Goal: Transaction & Acquisition: Purchase product/service

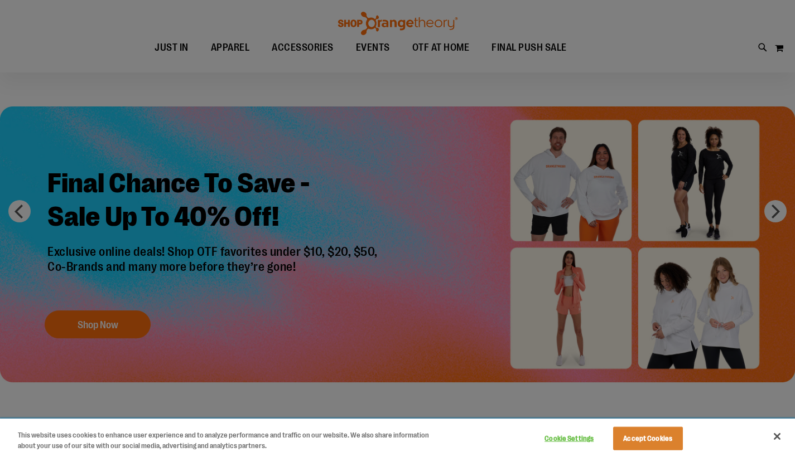
scroll to position [36, 0]
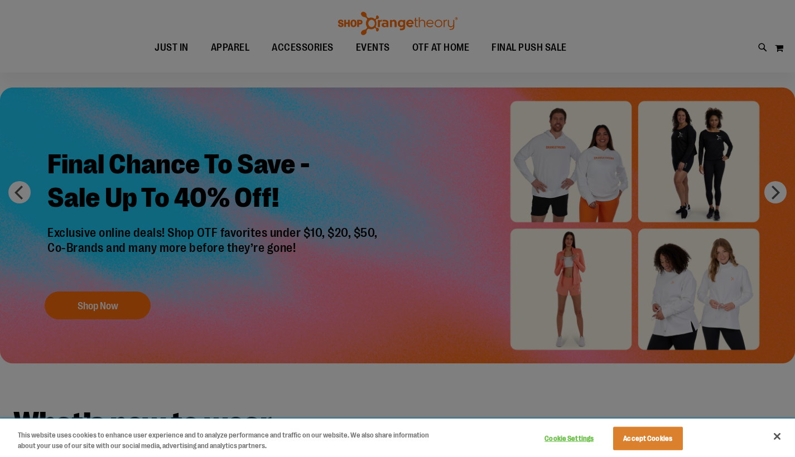
click at [776, 437] on button "Close" at bounding box center [777, 436] width 25 height 25
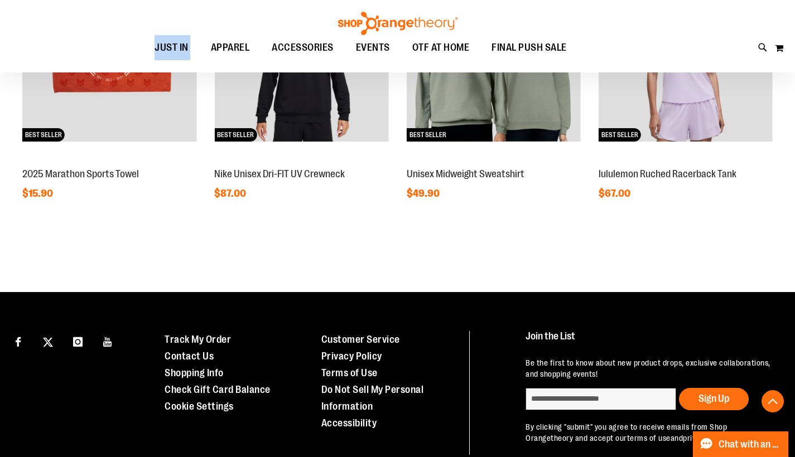
scroll to position [1014, 0]
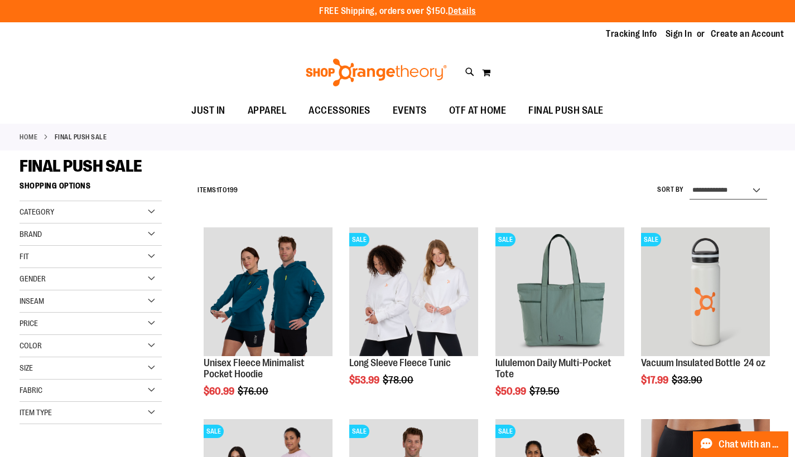
select select "*********"
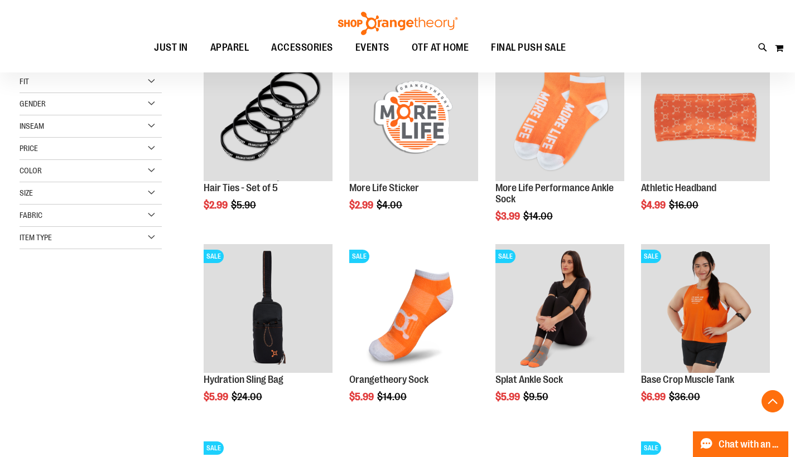
scroll to position [172, 0]
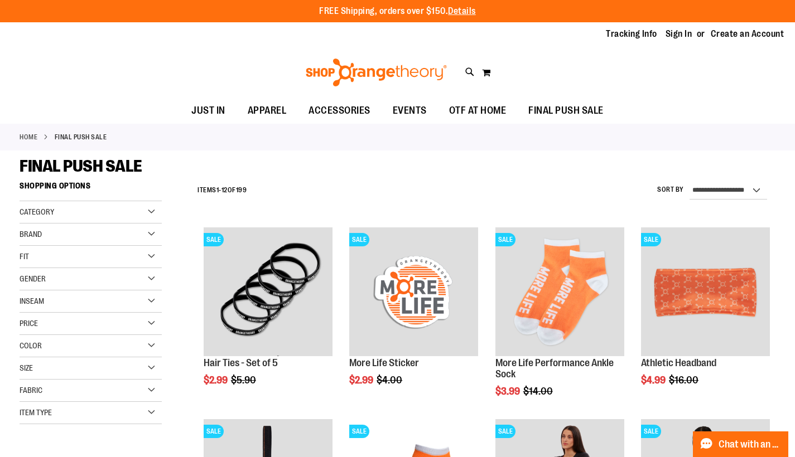
scroll to position [11, 0]
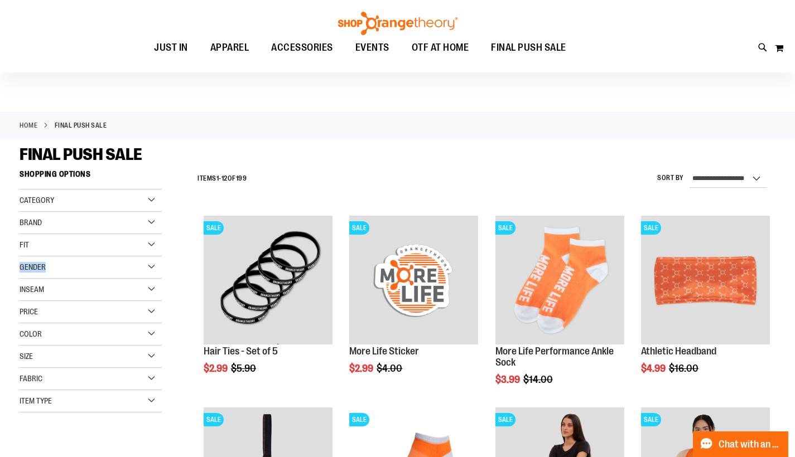
click at [148, 265] on div "Gender" at bounding box center [91, 268] width 142 height 22
drag, startPoint x: 55, startPoint y: 290, endPoint x: 52, endPoint y: 295, distance: 5.7
click at [55, 289] on span "11 items" at bounding box center [54, 290] width 17 height 12
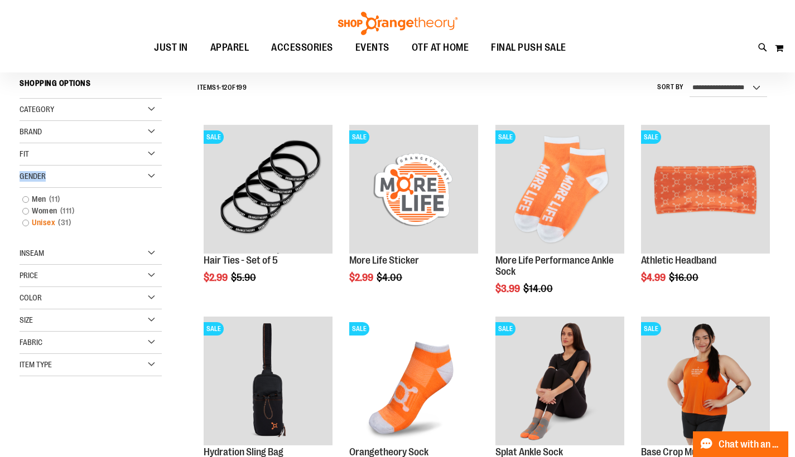
scroll to position [103, 0]
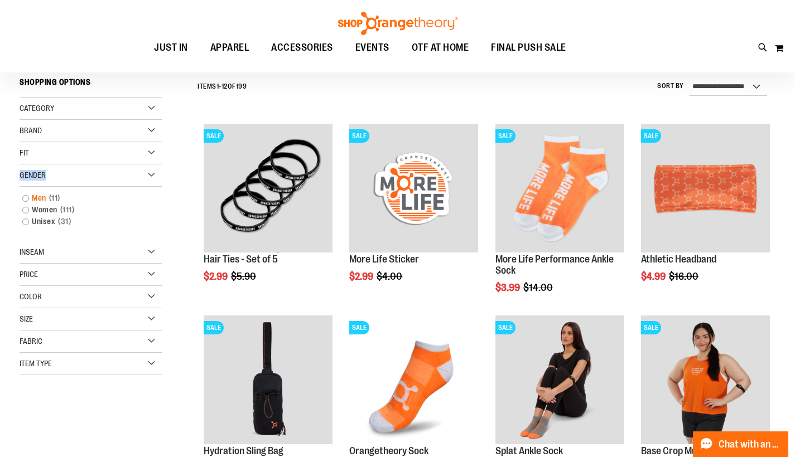
click at [27, 198] on link "Men 11 items" at bounding box center [85, 198] width 137 height 12
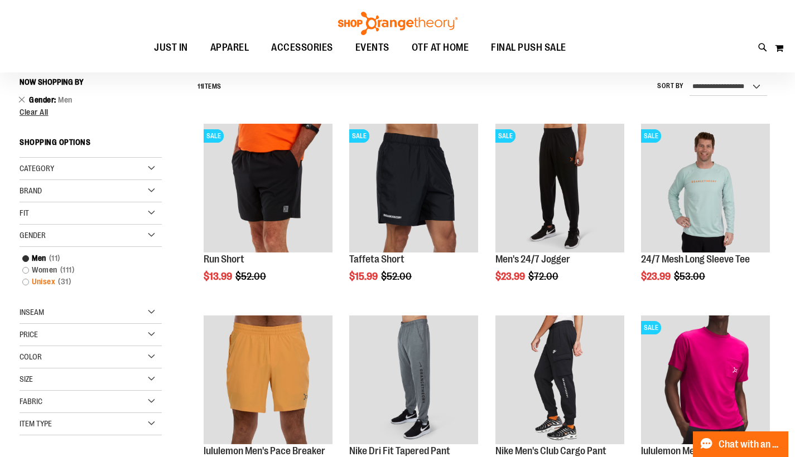
click at [37, 281] on link "Unisex 31 items" at bounding box center [85, 282] width 137 height 12
click at [26, 284] on link "Unisex 31 items" at bounding box center [85, 282] width 137 height 12
click at [40, 284] on link "Unisex 31 items" at bounding box center [85, 282] width 137 height 12
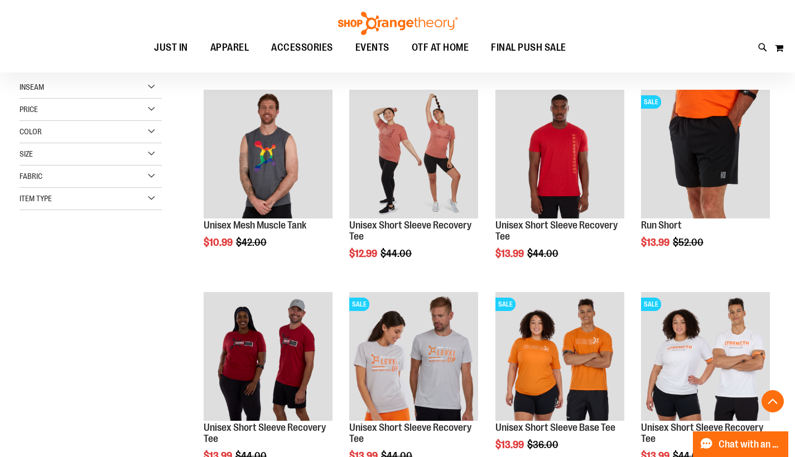
scroll to position [426, 0]
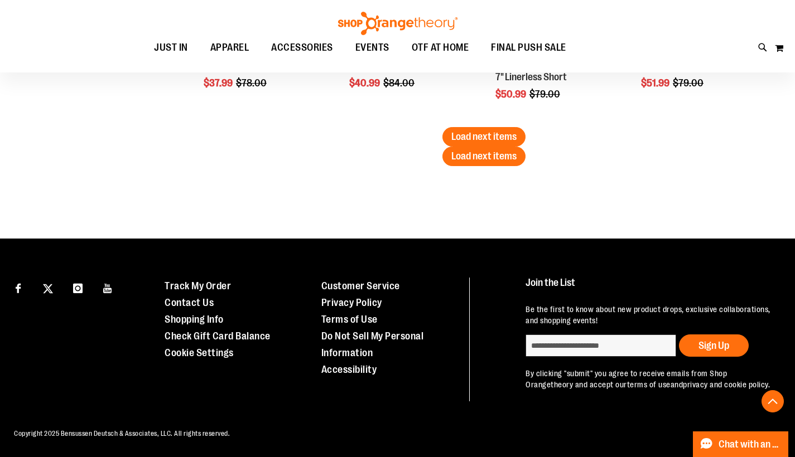
scroll to position [2598, 0]
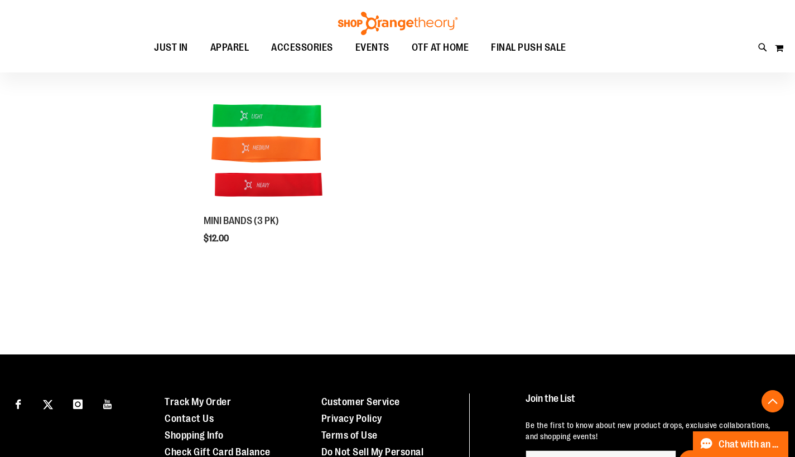
scroll to position [257, 0]
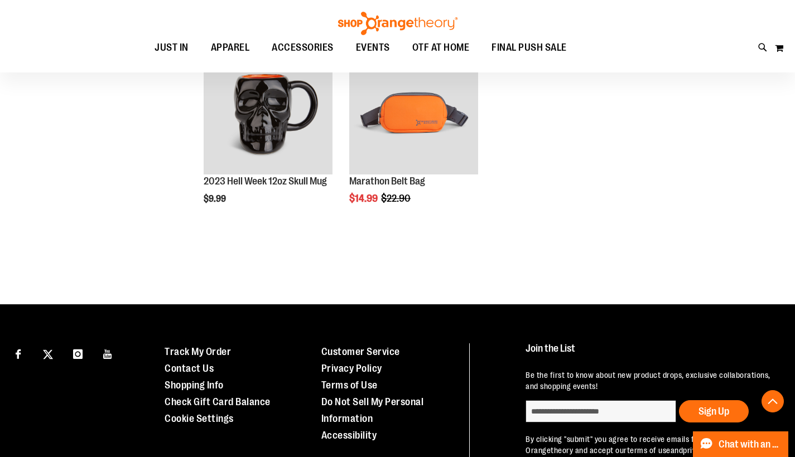
scroll to position [631, 0]
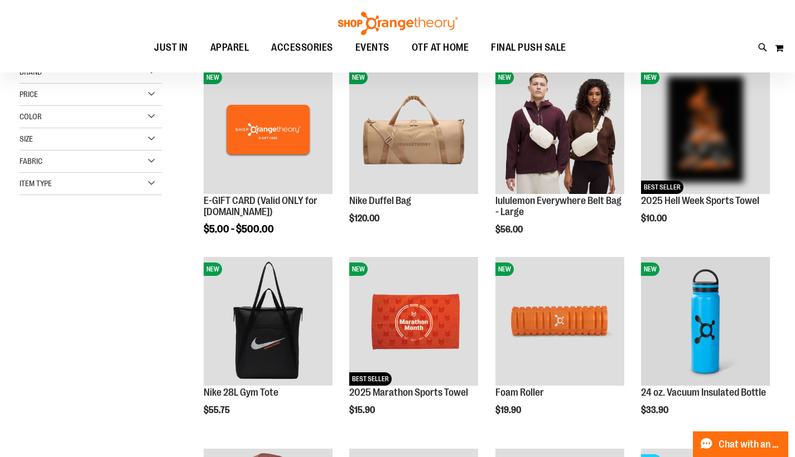
scroll to position [343, 0]
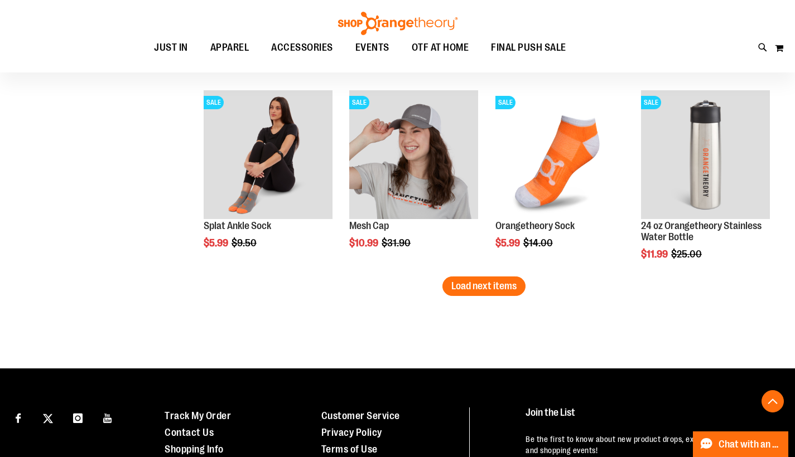
scroll to position [1801, 0]
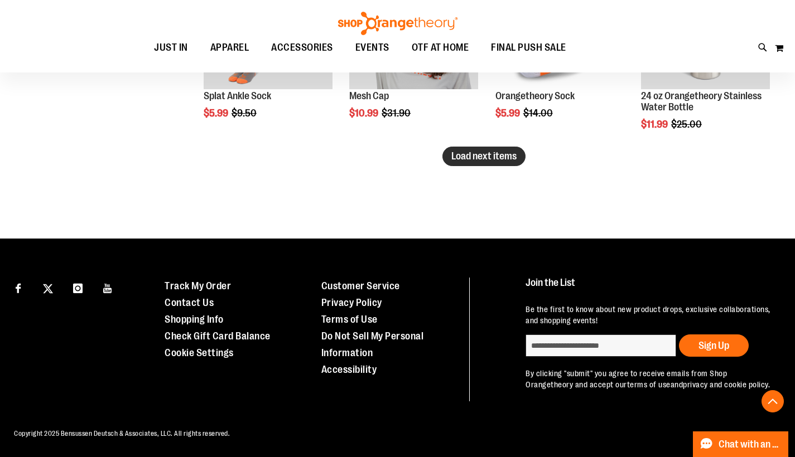
click at [499, 158] on span "Load next items" at bounding box center [483, 156] width 65 height 11
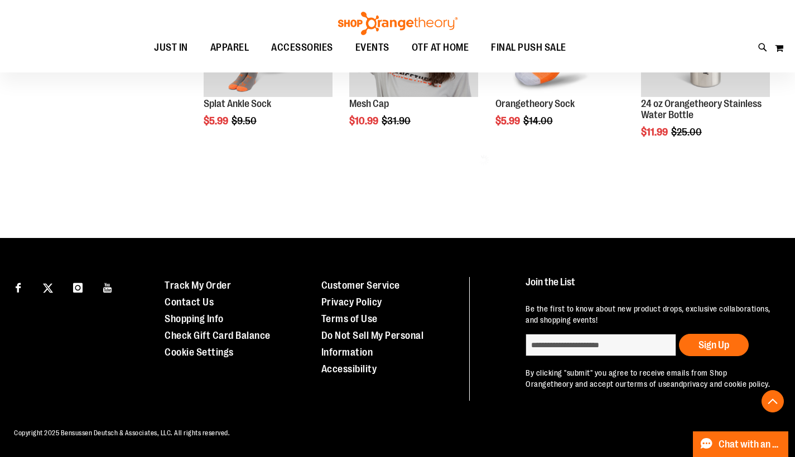
scroll to position [1782, 0]
